Goal: Task Accomplishment & Management: Manage account settings

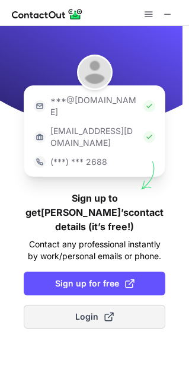
click at [87, 305] on button "Login" at bounding box center [95, 317] width 142 height 24
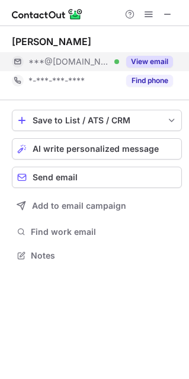
scroll to position [247, 189]
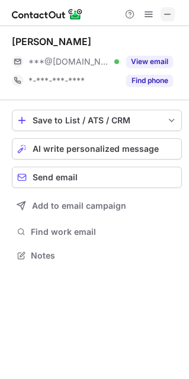
click at [172, 11] on span at bounding box center [167, 13] width 9 height 9
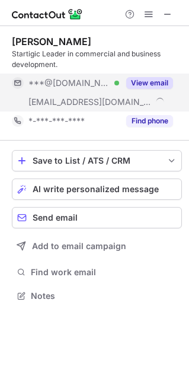
scroll to position [287, 189]
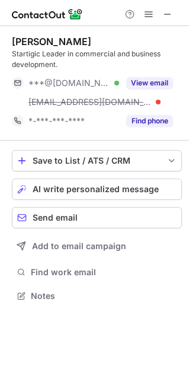
click at [175, 7] on div at bounding box center [148, 14] width 57 height 14
click at [167, 12] on span at bounding box center [167, 13] width 9 height 9
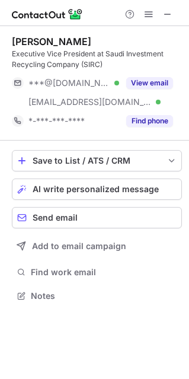
scroll to position [287, 189]
